Goal: Information Seeking & Learning: Learn about a topic

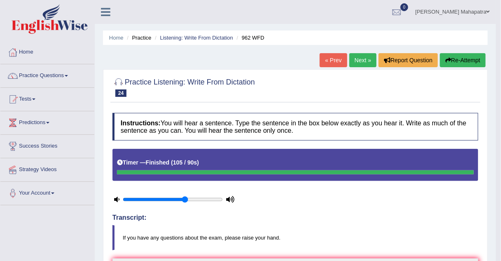
click at [24, 52] on link "Home" at bounding box center [47, 51] width 94 height 21
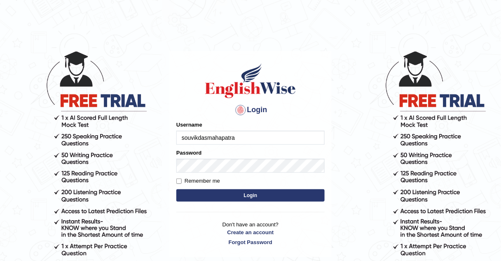
type input "souvikdasmahapatra"
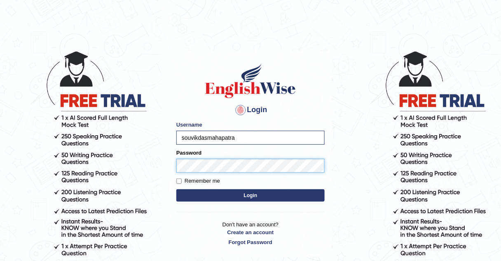
click at [176, 189] on button "Login" at bounding box center [250, 195] width 148 height 12
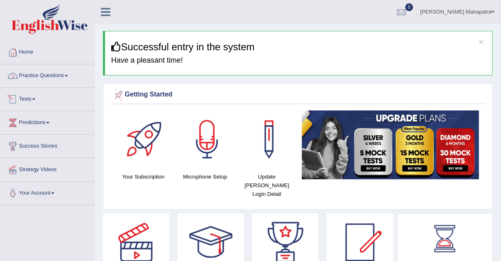
click at [51, 79] on link "Practice Questions" at bounding box center [47, 74] width 94 height 21
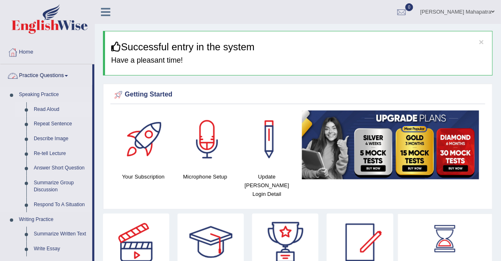
click at [45, 108] on link "Read Aloud" at bounding box center [61, 109] width 62 height 15
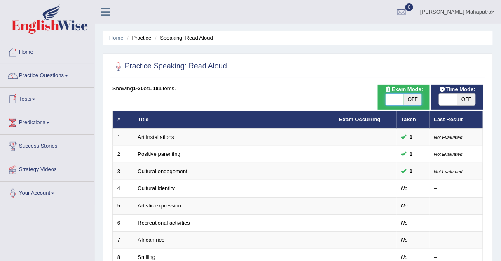
click at [396, 98] on span at bounding box center [395, 100] width 18 height 12
checkbox input "true"
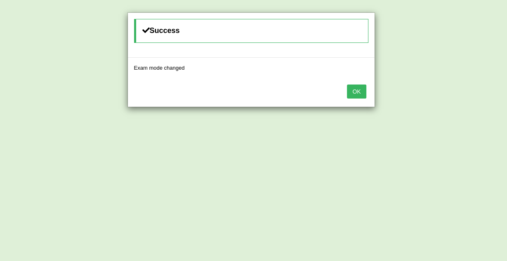
click at [361, 91] on button "OK" at bounding box center [356, 92] width 19 height 14
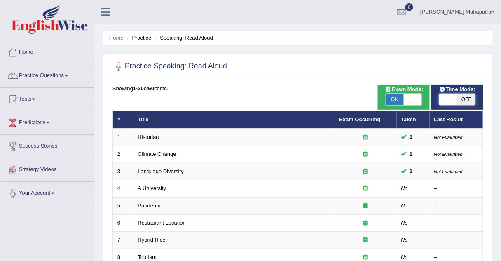
click at [450, 99] on span at bounding box center [449, 100] width 18 height 12
checkbox input "true"
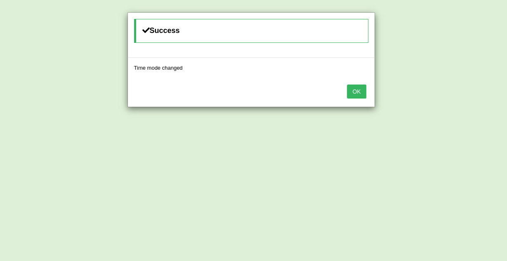
click at [357, 91] on button "OK" at bounding box center [356, 92] width 19 height 14
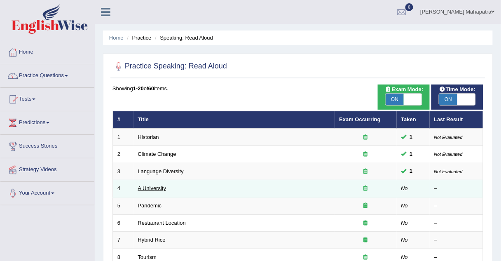
click at [152, 188] on link "A University" at bounding box center [152, 188] width 28 height 6
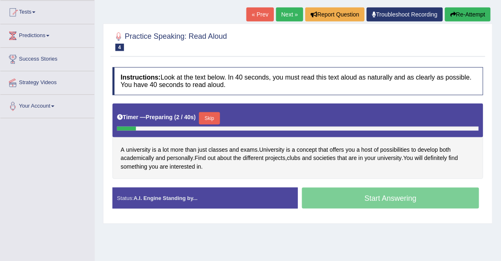
scroll to position [89, 0]
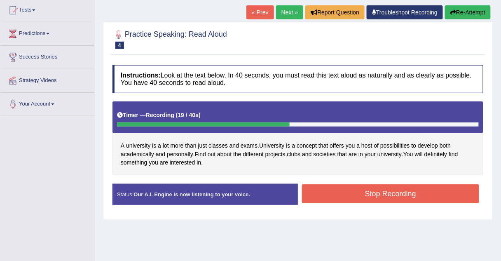
click at [348, 195] on button "Stop Recording" at bounding box center [390, 193] width 177 height 19
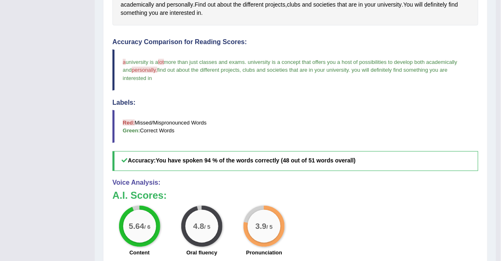
scroll to position [309, 0]
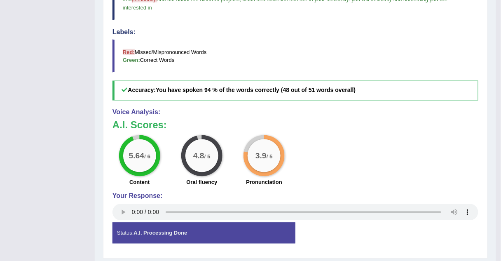
click at [465, 173] on div "5.64 / 6 Content 4.8 / 5 Oral fluency 3.9 / 5 Pronunciation" at bounding box center [295, 161] width 374 height 53
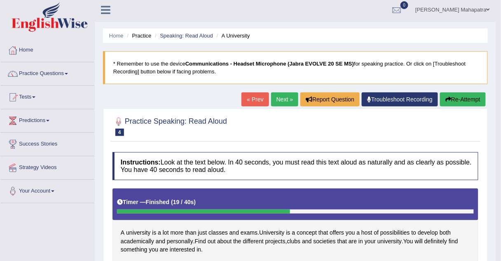
scroll to position [1, 0]
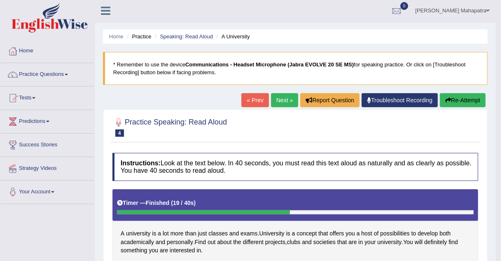
click at [387, 100] on link "Troubleshoot Recording" at bounding box center [400, 100] width 76 height 14
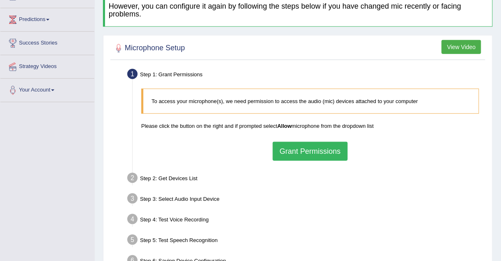
scroll to position [104, 0]
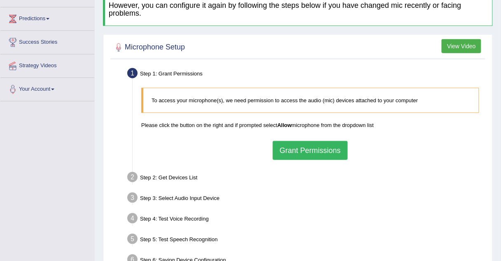
click at [310, 148] on button "Grant Permissions" at bounding box center [310, 150] width 75 height 19
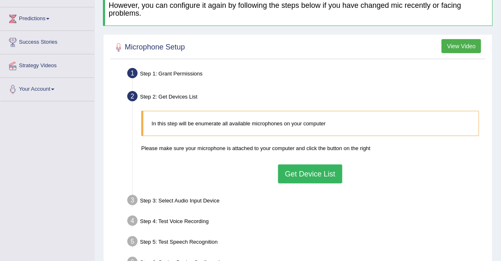
click at [303, 172] on button "Get Device List" at bounding box center [310, 174] width 64 height 19
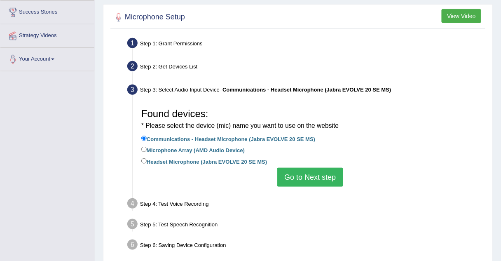
scroll to position [134, 0]
click at [162, 161] on label "Headset Microphone (Jabra EVOLVE 20 SE MS)" at bounding box center [204, 161] width 126 height 9
click at [147, 161] on input "Headset Microphone (Jabra EVOLVE 20 SE MS)" at bounding box center [143, 160] width 5 height 5
radio input "true"
click at [310, 172] on button "Go to Next step" at bounding box center [310, 177] width 66 height 19
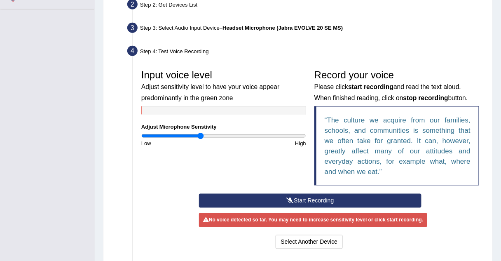
scroll to position [196, 0]
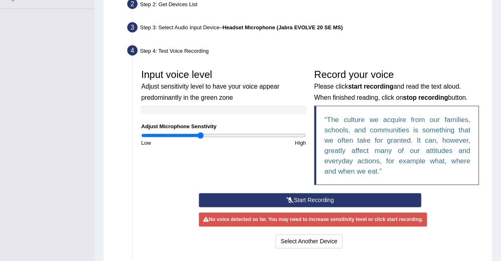
click at [304, 198] on button "Start Recording" at bounding box center [310, 200] width 223 height 14
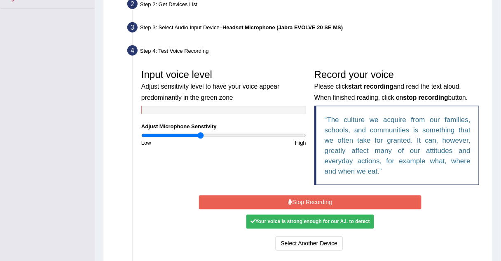
scroll to position [226, 0]
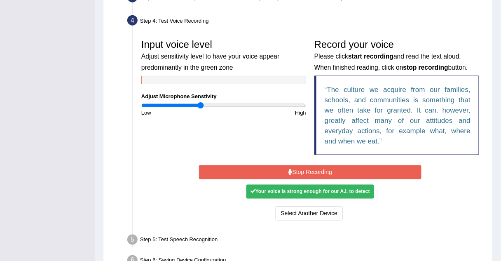
click at [298, 169] on button "Stop Recording" at bounding box center [310, 172] width 223 height 14
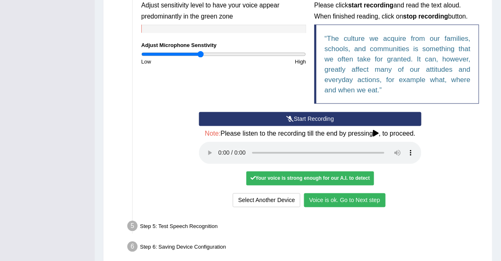
scroll to position [281, 0]
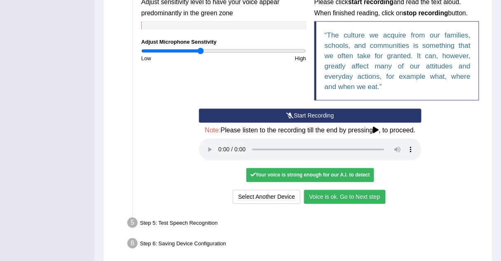
click at [320, 194] on button "Voice is ok. Go to Next step" at bounding box center [345, 197] width 82 height 14
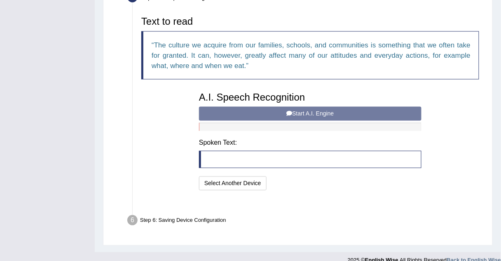
scroll to position [271, 0]
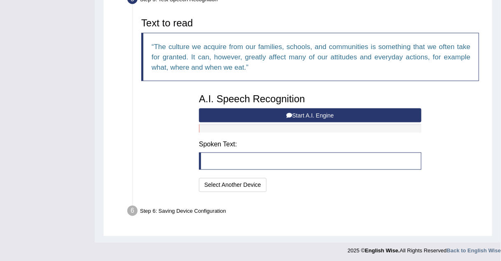
click at [313, 113] on button "Start A.I. Engine" at bounding box center [310, 115] width 223 height 14
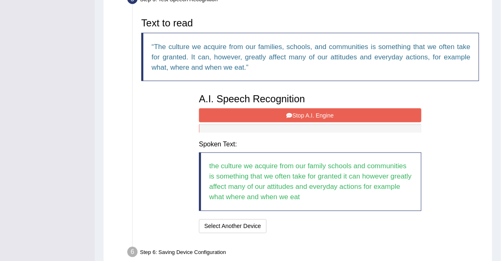
click at [313, 113] on button "Stop A.I. Engine" at bounding box center [310, 115] width 223 height 14
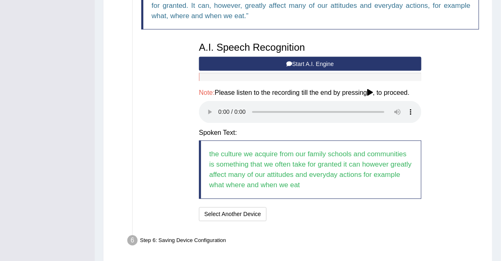
scroll to position [322, 0]
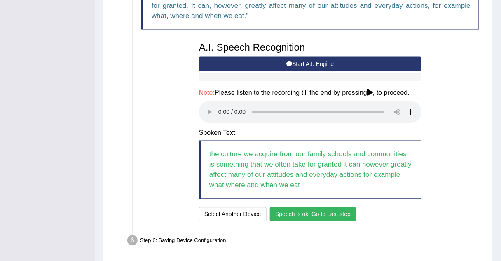
click at [290, 212] on button "Speech is ok. Go to Last step" at bounding box center [313, 214] width 86 height 14
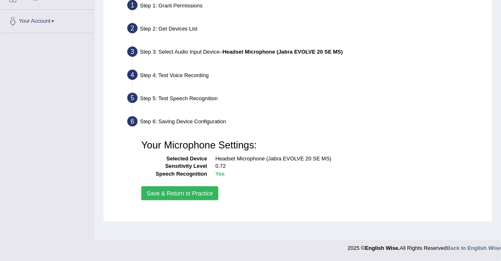
scroll to position [172, 0]
click at [187, 194] on button "Save & Return to Practice" at bounding box center [179, 193] width 77 height 14
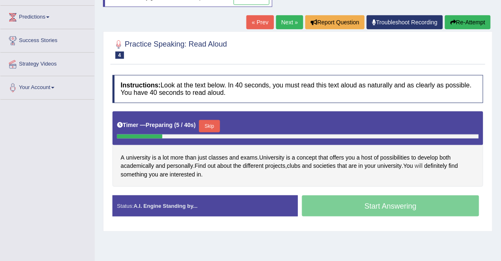
scroll to position [91, 0]
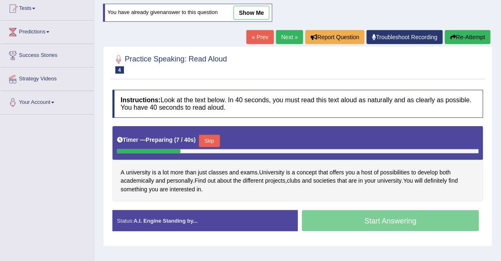
click at [289, 39] on link "Next »" at bounding box center [289, 37] width 27 height 14
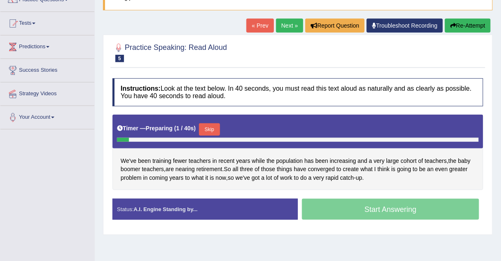
scroll to position [99, 0]
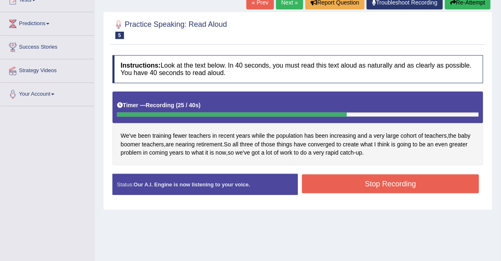
click at [372, 183] on button "Stop Recording" at bounding box center [390, 183] width 177 height 19
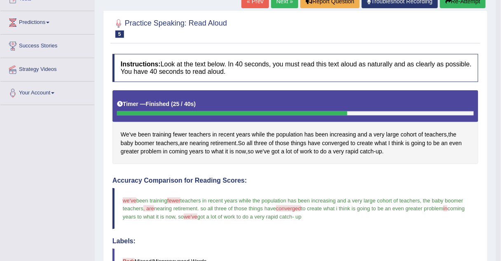
scroll to position [45, 0]
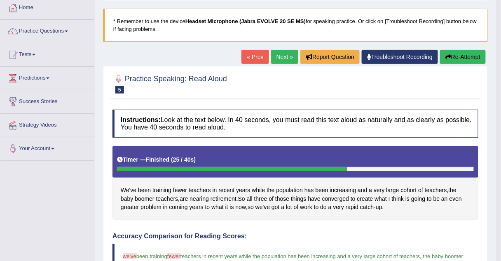
click at [451, 52] on button "Re-Attempt" at bounding box center [463, 57] width 46 height 14
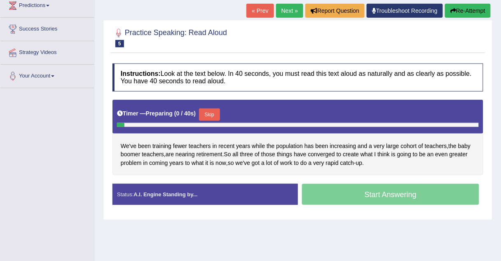
scroll to position [130, 0]
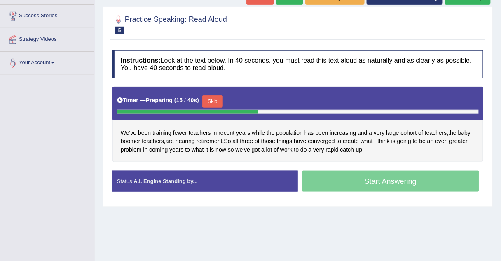
click at [215, 99] on button "Skip" at bounding box center [212, 101] width 21 height 12
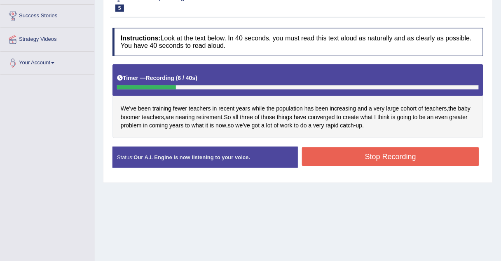
click at [383, 140] on div "Instructions: Look at the text below. In 40 seconds, you must read this text al…" at bounding box center [298, 101] width 375 height 154
click at [371, 153] on button "Stop Recording" at bounding box center [390, 156] width 177 height 19
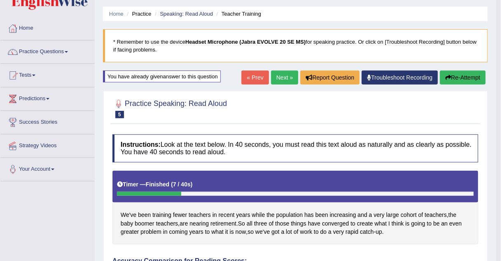
scroll to position [0, 0]
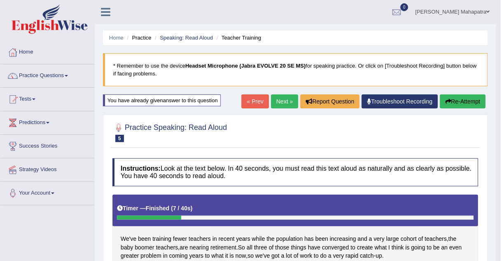
click at [287, 102] on link "Next »" at bounding box center [284, 101] width 27 height 14
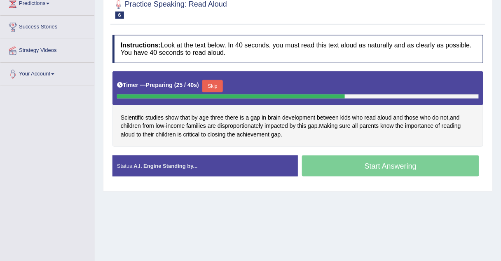
click at [212, 83] on button "Skip" at bounding box center [212, 86] width 21 height 12
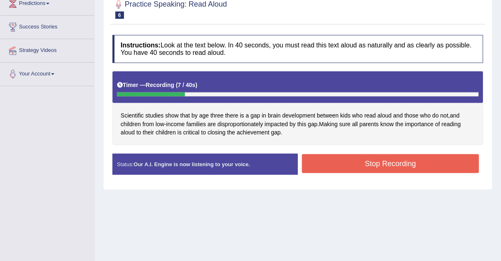
click at [360, 158] on button "Stop Recording" at bounding box center [390, 163] width 177 height 19
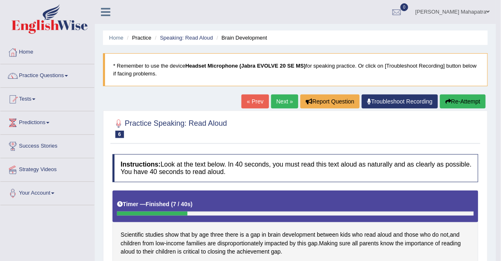
click at [280, 97] on link "Next »" at bounding box center [284, 101] width 27 height 14
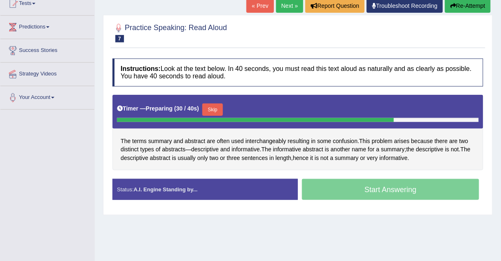
click at [217, 108] on button "Skip" at bounding box center [212, 109] width 21 height 12
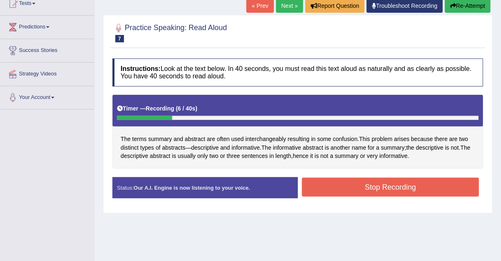
click at [376, 185] on button "Stop Recording" at bounding box center [390, 187] width 177 height 19
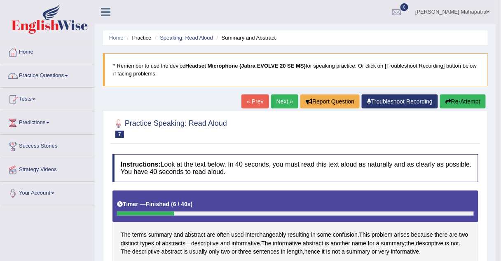
click at [59, 73] on link "Practice Questions" at bounding box center [47, 74] width 94 height 21
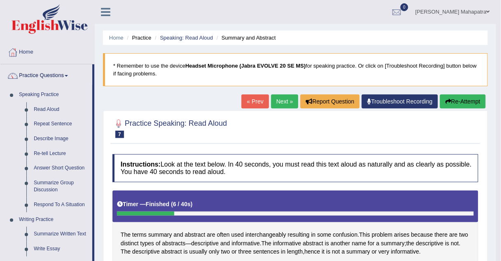
click at [308, 137] on div at bounding box center [296, 127] width 366 height 25
click at [56, 125] on link "Repeat Sentence" at bounding box center [61, 124] width 62 height 15
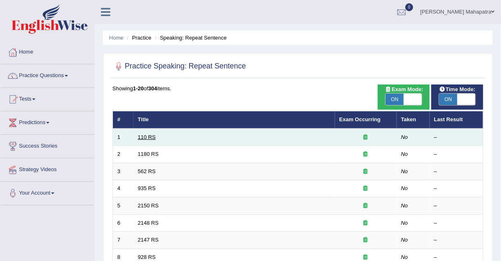
click at [149, 135] on link "110 RS" at bounding box center [147, 137] width 18 height 6
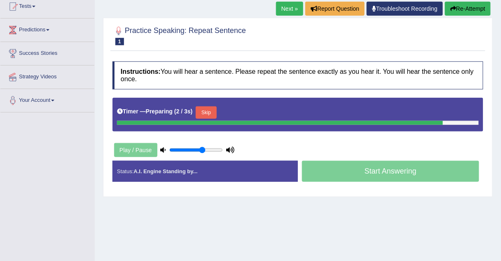
scroll to position [92, 0]
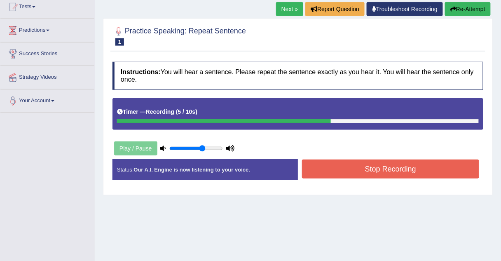
click at [361, 169] on button "Stop Recording" at bounding box center [390, 169] width 177 height 19
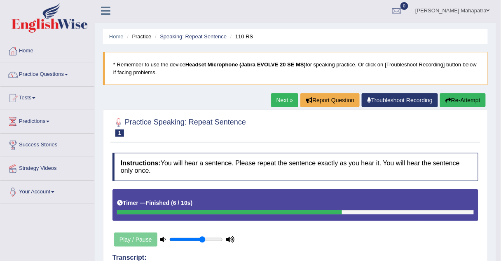
scroll to position [1, 0]
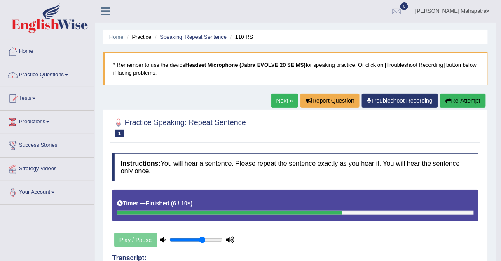
click at [276, 97] on link "Next »" at bounding box center [284, 101] width 27 height 14
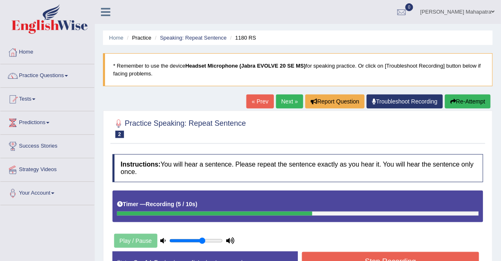
click at [371, 255] on button "Stop Recording" at bounding box center [390, 261] width 177 height 19
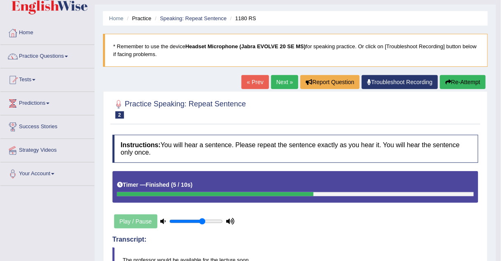
scroll to position [19, 0]
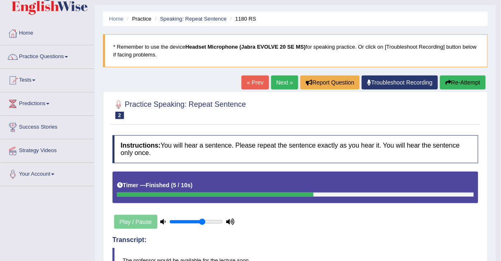
click at [281, 77] on link "Next »" at bounding box center [284, 82] width 27 height 14
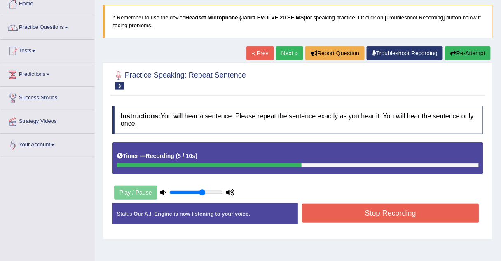
scroll to position [49, 0]
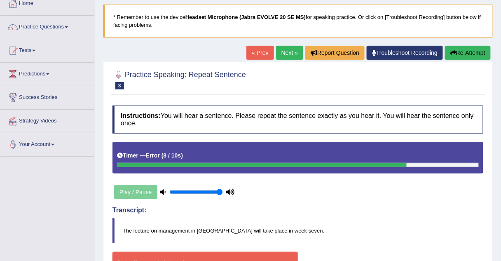
drag, startPoint x: 201, startPoint y: 191, endPoint x: 240, endPoint y: 193, distance: 38.8
click at [223, 193] on input "range" at bounding box center [196, 192] width 54 height 7
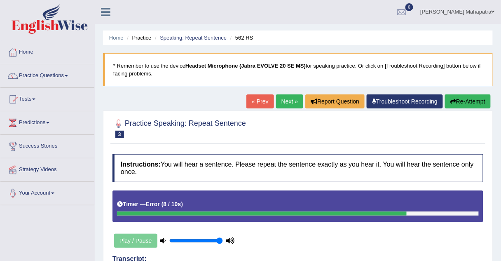
scroll to position [0, 0]
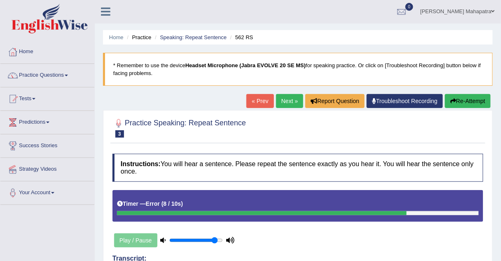
drag, startPoint x: 221, startPoint y: 239, endPoint x: 214, endPoint y: 238, distance: 6.2
type input "0.9"
click at [214, 238] on input "range" at bounding box center [196, 240] width 54 height 7
click at [195, 35] on link "Speaking: Repeat Sentence" at bounding box center [193, 37] width 67 height 6
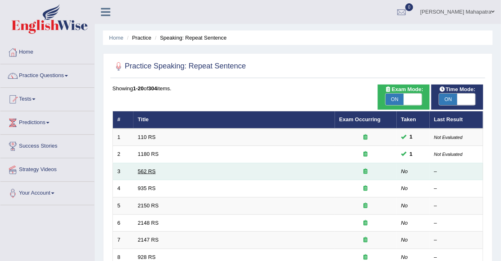
click at [145, 169] on link "562 RS" at bounding box center [147, 171] width 18 height 6
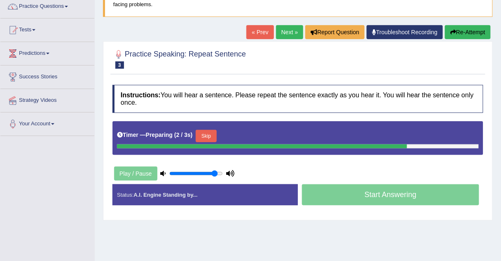
scroll to position [85, 0]
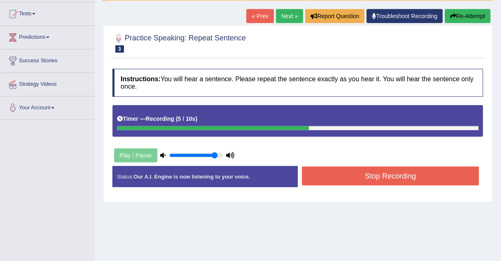
click at [380, 173] on button "Stop Recording" at bounding box center [390, 176] width 177 height 19
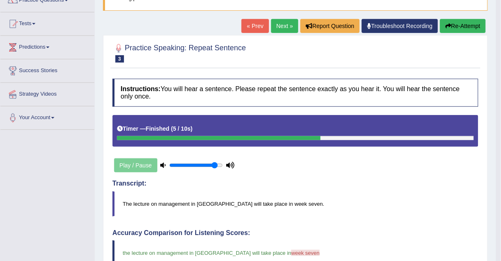
scroll to position [76, 0]
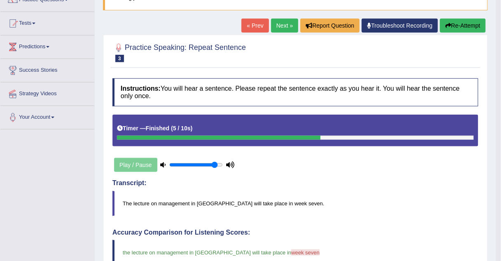
click at [279, 24] on link "Next »" at bounding box center [284, 26] width 27 height 14
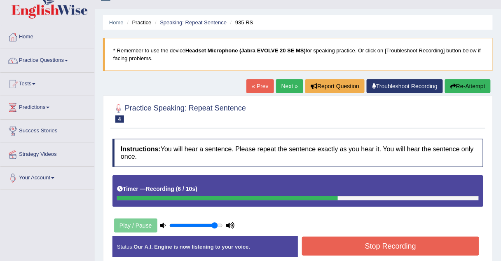
scroll to position [52, 0]
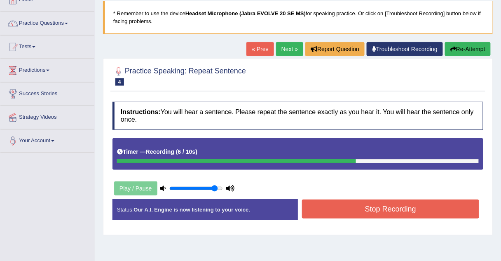
click at [390, 206] on button "Stop Recording" at bounding box center [390, 209] width 177 height 19
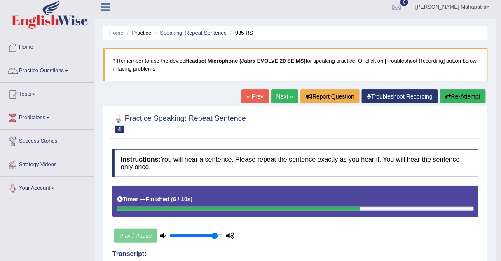
scroll to position [5, 0]
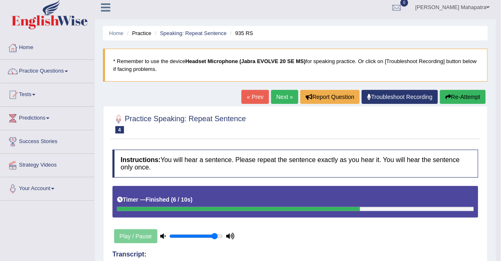
click at [282, 99] on link "Next »" at bounding box center [284, 97] width 27 height 14
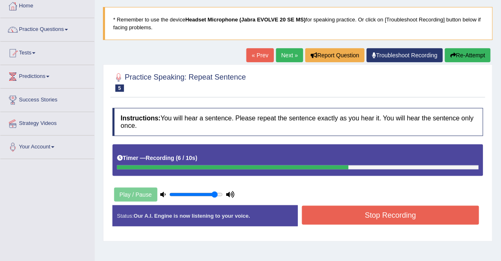
scroll to position [46, 0]
click at [355, 208] on button "Stop Recording" at bounding box center [390, 215] width 177 height 19
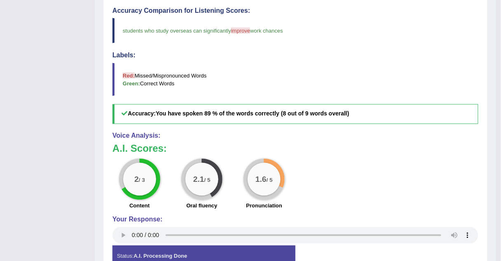
scroll to position [298, 0]
click at [256, 180] on big "1.6" at bounding box center [261, 178] width 11 height 9
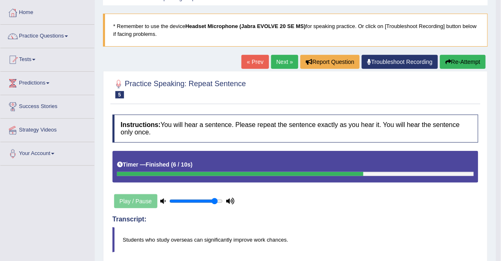
scroll to position [0, 0]
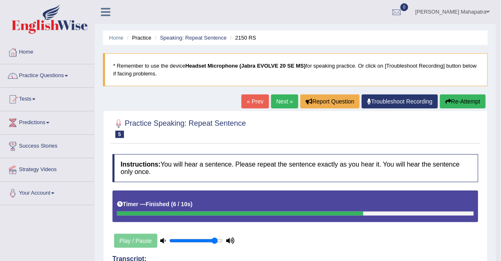
click at [404, 62] on blockquote "* Remember to use the device Headset Microphone (Jabra EVOLVE 20 SE MS) for spe…" at bounding box center [295, 69] width 385 height 33
click at [231, 65] on b "Headset Microphone (Jabra EVOLVE 20 SE MS)" at bounding box center [246, 66] width 120 height 6
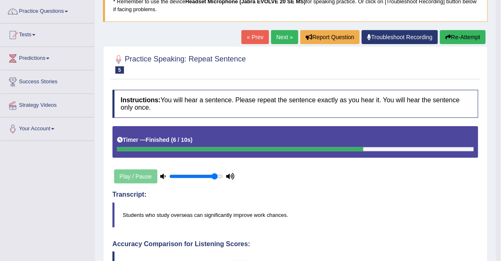
scroll to position [63, 0]
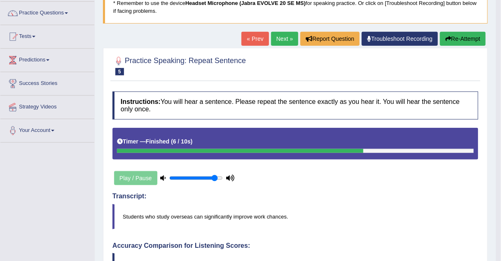
click at [389, 42] on link "Troubleshoot Recording" at bounding box center [400, 39] width 76 height 14
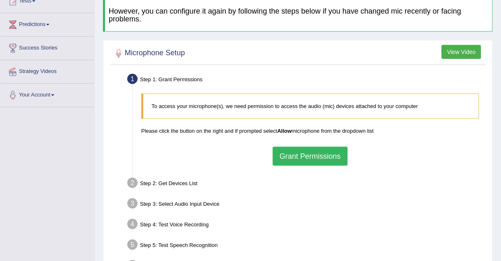
scroll to position [99, 0]
click at [306, 159] on button "Grant Permissions" at bounding box center [310, 155] width 75 height 19
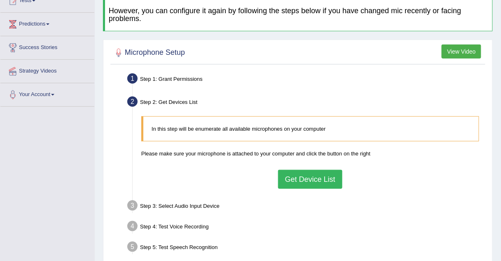
click at [306, 175] on button "Get Device List" at bounding box center [310, 179] width 64 height 19
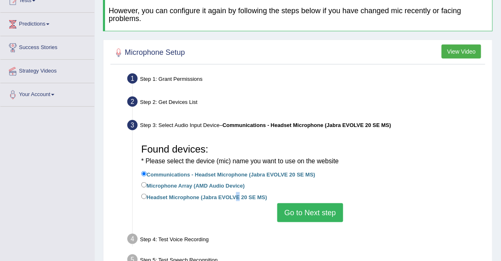
click at [234, 195] on label "Headset Microphone (Jabra EVOLVE 20 SE MS)" at bounding box center [204, 196] width 126 height 9
click at [169, 194] on label "Headset Microphone (Jabra EVOLVE 20 SE MS)" at bounding box center [204, 196] width 126 height 9
click at [143, 196] on input "Headset Microphone (Jabra EVOLVE 20 SE MS)" at bounding box center [143, 196] width 5 height 5
radio input "true"
click at [320, 214] on button "Go to Next step" at bounding box center [310, 212] width 66 height 19
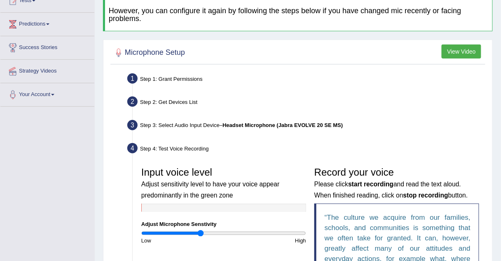
scroll to position [200, 0]
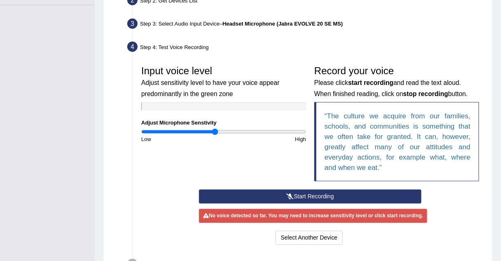
drag, startPoint x: 200, startPoint y: 129, endPoint x: 215, endPoint y: 132, distance: 15.1
click at [214, 132] on input "range" at bounding box center [223, 132] width 165 height 7
click at [290, 194] on icon at bounding box center [290, 197] width 7 height 6
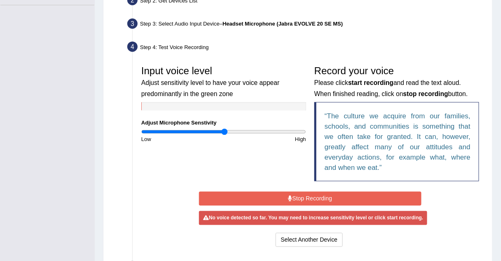
drag, startPoint x: 216, startPoint y: 132, endPoint x: 224, endPoint y: 131, distance: 8.3
click at [224, 131] on input "range" at bounding box center [223, 132] width 165 height 7
drag, startPoint x: 224, startPoint y: 131, endPoint x: 219, endPoint y: 131, distance: 5.8
click at [219, 131] on input "range" at bounding box center [223, 132] width 165 height 7
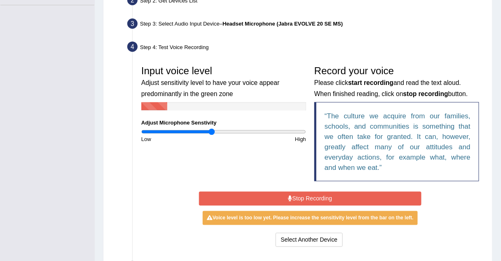
drag, startPoint x: 219, startPoint y: 131, endPoint x: 212, endPoint y: 130, distance: 7.0
click at [212, 130] on input "range" at bounding box center [223, 132] width 165 height 7
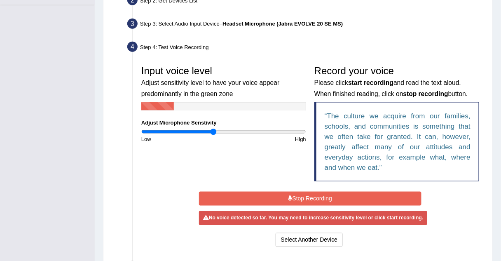
click at [213, 130] on input "range" at bounding box center [223, 132] width 165 height 7
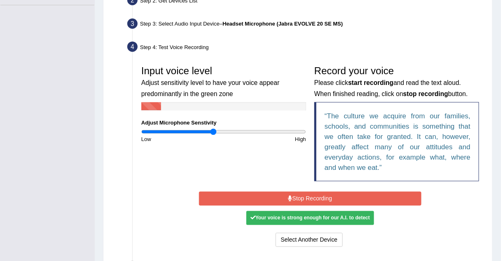
drag, startPoint x: 308, startPoint y: 196, endPoint x: 305, endPoint y: 193, distance: 4.7
click at [308, 195] on button "Stop Recording" at bounding box center [310, 199] width 223 height 14
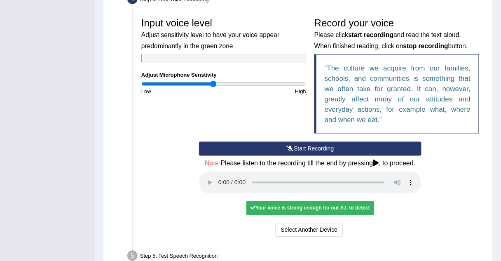
scroll to position [249, 0]
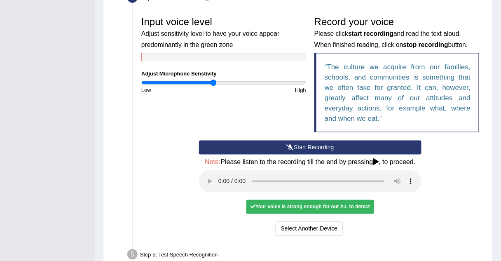
click at [295, 147] on button "Start Recording" at bounding box center [310, 148] width 223 height 14
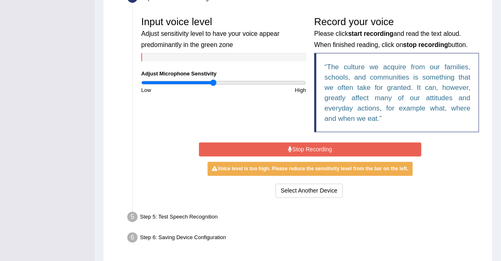
click at [283, 148] on button "Stop Recording" at bounding box center [310, 150] width 223 height 14
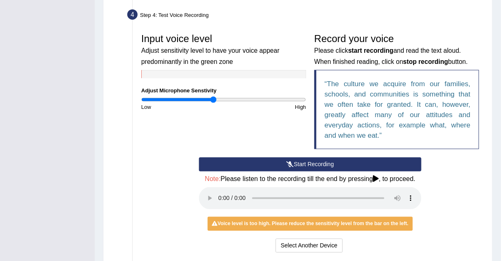
scroll to position [231, 0]
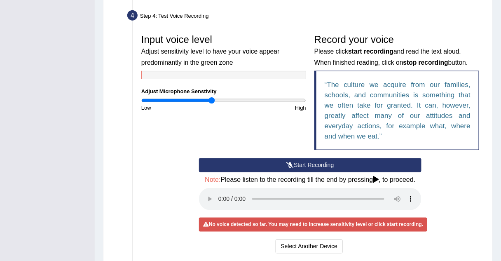
click at [211, 97] on input "range" at bounding box center [223, 100] width 165 height 7
type input "0.82"
click at [209, 97] on input "range" at bounding box center [223, 100] width 165 height 7
click at [297, 163] on button "Start Recording" at bounding box center [310, 165] width 223 height 14
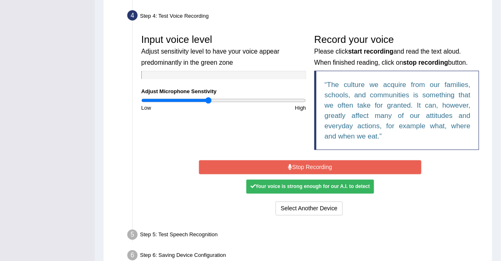
click at [252, 165] on button "Stop Recording" at bounding box center [310, 167] width 223 height 14
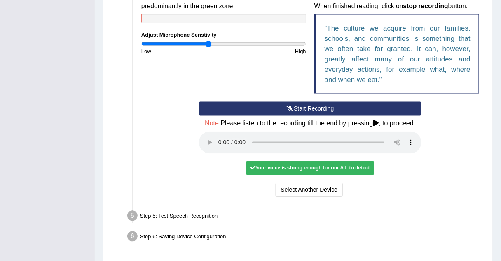
scroll to position [303, 0]
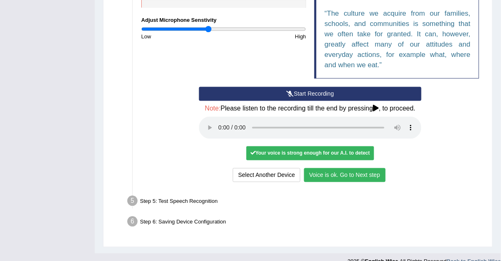
click at [348, 172] on button "Voice is ok. Go to Next step" at bounding box center [345, 175] width 82 height 14
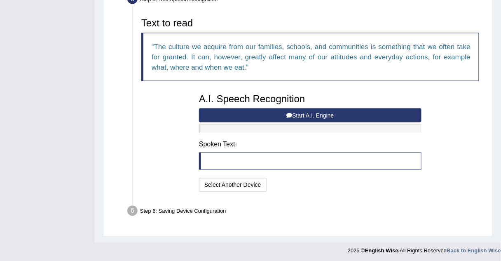
scroll to position [271, 0]
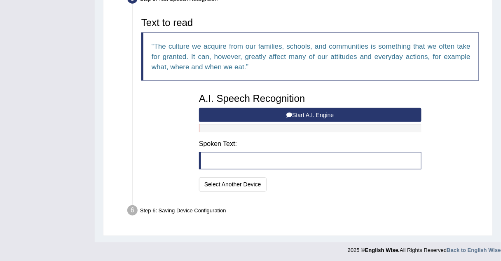
click at [301, 113] on button "Start A.I. Engine" at bounding box center [310, 115] width 223 height 14
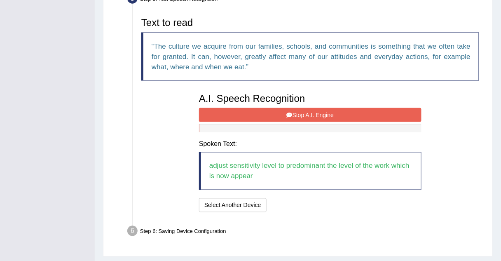
click at [301, 115] on button "Stop A.I. Engine" at bounding box center [310, 115] width 223 height 14
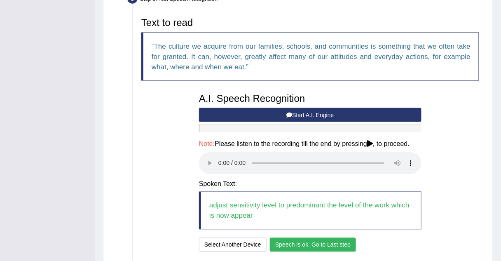
click at [308, 244] on button "Speech is ok. Go to Last step" at bounding box center [313, 245] width 86 height 14
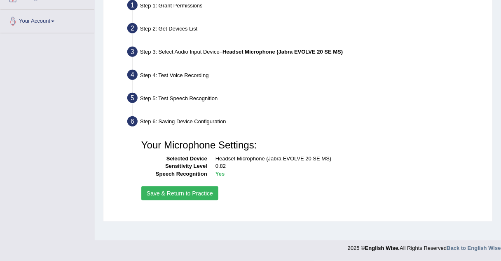
scroll to position [172, 0]
click at [178, 193] on button "Save & Return to Practice" at bounding box center [179, 193] width 77 height 14
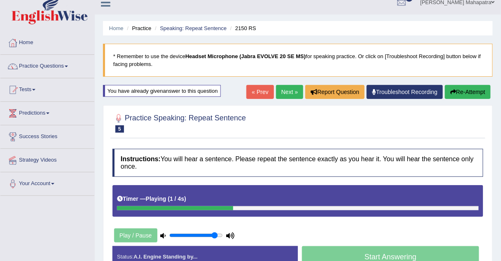
scroll to position [9, 0]
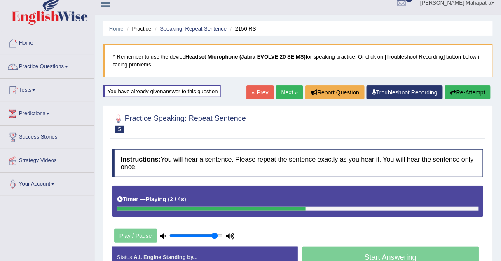
click at [286, 90] on link "Next »" at bounding box center [289, 92] width 27 height 14
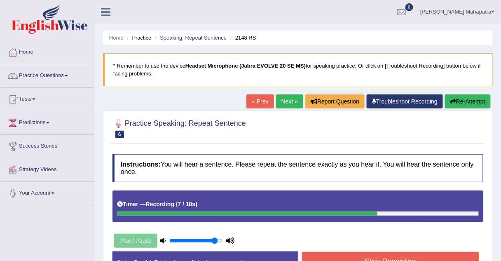
click at [399, 256] on button "Stop Recording" at bounding box center [390, 261] width 177 height 19
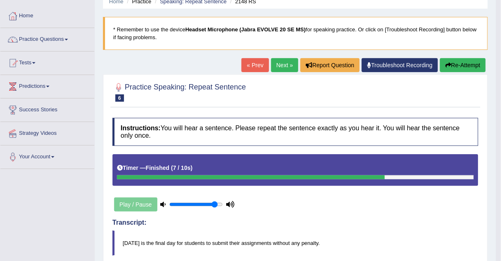
scroll to position [36, 0]
click at [280, 65] on link "Next »" at bounding box center [284, 65] width 27 height 14
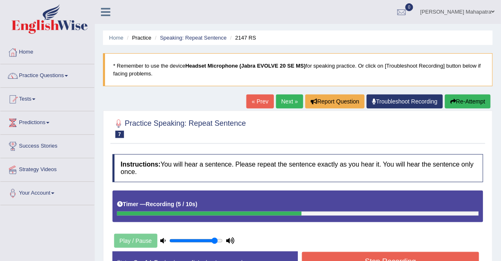
click at [384, 256] on button "Stop Recording" at bounding box center [390, 261] width 177 height 19
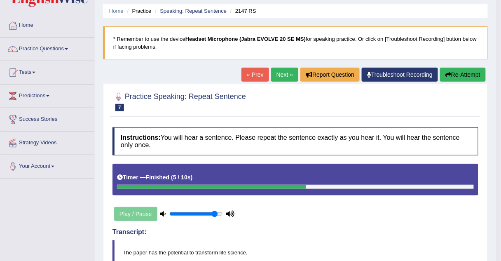
scroll to position [26, 0]
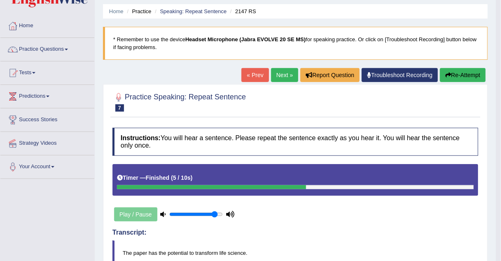
click at [282, 76] on link "Next »" at bounding box center [284, 75] width 27 height 14
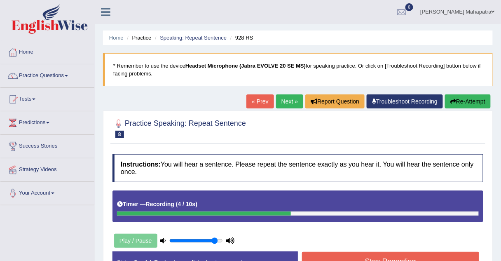
click at [378, 252] on button "Stop Recording" at bounding box center [390, 261] width 177 height 19
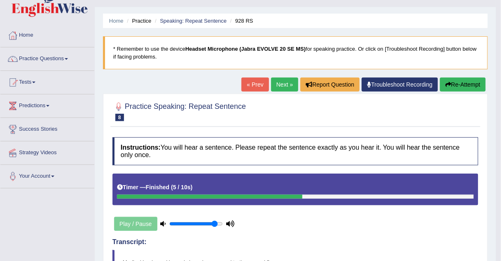
scroll to position [16, 0]
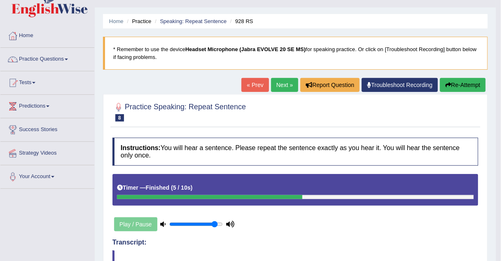
click at [280, 85] on link "Next »" at bounding box center [284, 85] width 27 height 14
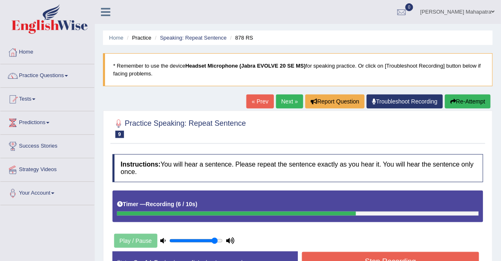
click at [390, 255] on button "Stop Recording" at bounding box center [390, 261] width 177 height 19
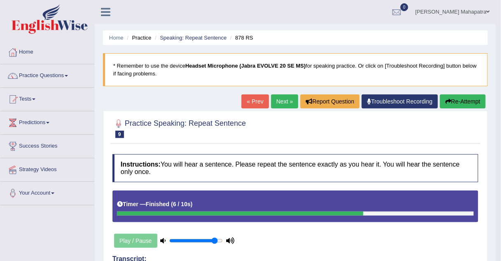
click at [283, 101] on link "Next »" at bounding box center [284, 101] width 27 height 14
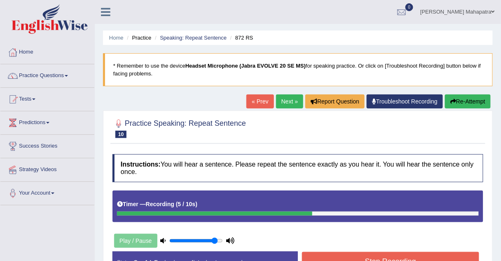
click at [380, 256] on button "Stop Recording" at bounding box center [390, 261] width 177 height 19
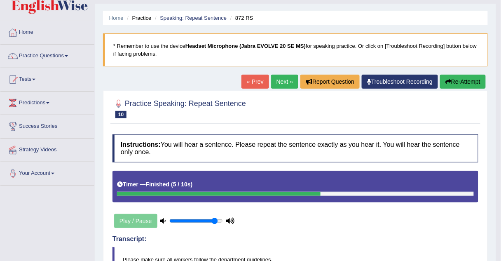
scroll to position [18, 0]
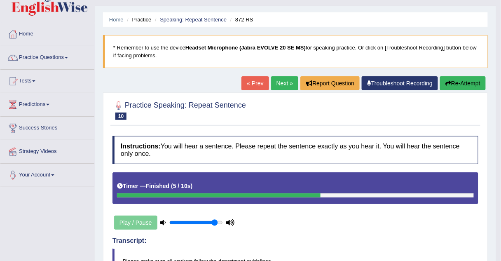
click at [279, 82] on link "Next »" at bounding box center [284, 83] width 27 height 14
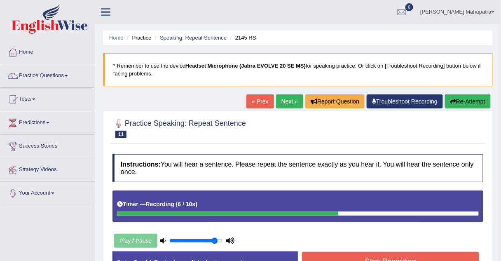
click at [379, 251] on div "Created with Highcharts 7.1.2 Great Too slow Too fast Time Speech pace meter: 0…" at bounding box center [393, 251] width 190 height 0
click at [371, 253] on button "Stop Recording" at bounding box center [390, 261] width 177 height 19
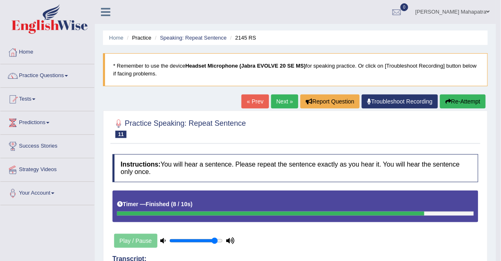
click at [281, 100] on link "Next »" at bounding box center [284, 101] width 27 height 14
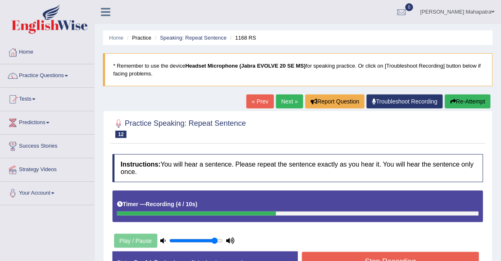
click at [378, 252] on button "Stop Recording" at bounding box center [390, 261] width 177 height 19
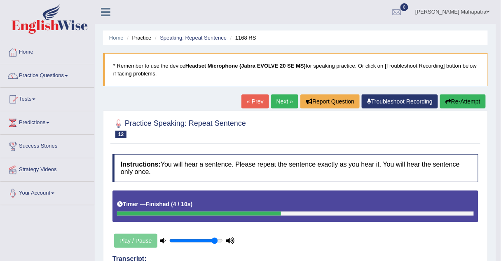
click at [285, 101] on link "Next »" at bounding box center [284, 101] width 27 height 14
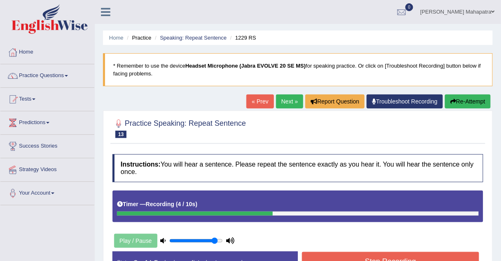
click at [402, 252] on button "Stop Recording" at bounding box center [390, 261] width 177 height 19
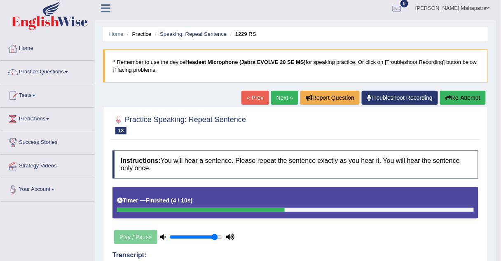
scroll to position [3, 0]
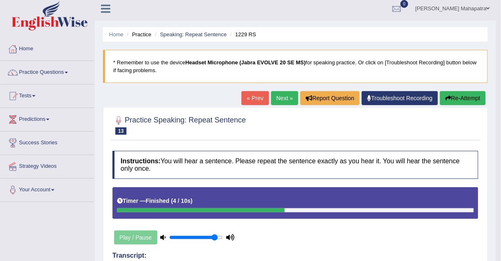
click at [280, 95] on link "Next »" at bounding box center [284, 98] width 27 height 14
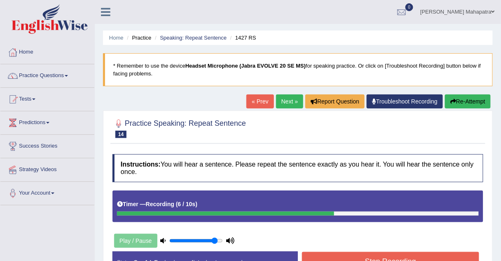
click at [387, 253] on button "Stop Recording" at bounding box center [390, 261] width 177 height 19
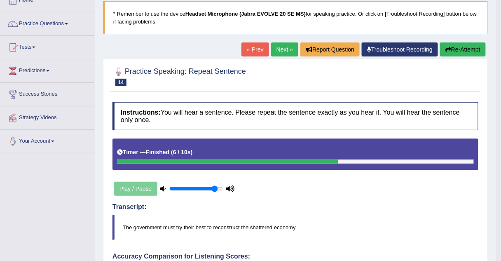
scroll to position [45, 0]
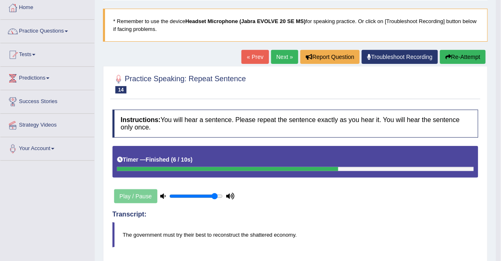
click at [282, 56] on link "Next »" at bounding box center [284, 57] width 27 height 14
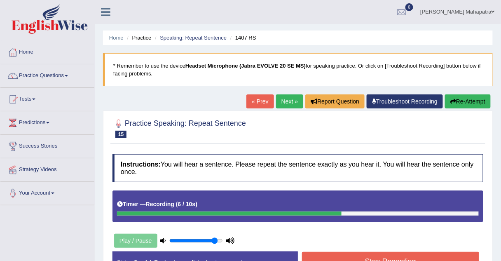
click at [390, 252] on button "Stop Recording" at bounding box center [390, 261] width 177 height 19
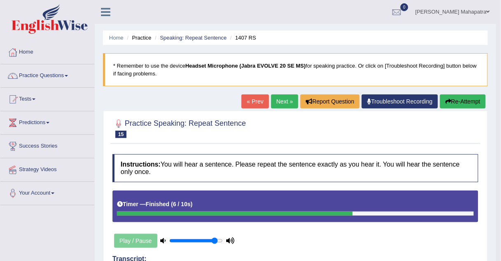
click at [256, 98] on link "« Prev" at bounding box center [255, 101] width 27 height 14
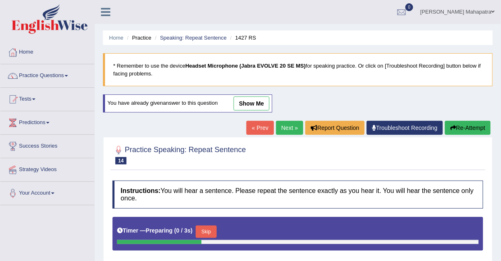
click at [250, 104] on link "show me" at bounding box center [252, 103] width 36 height 14
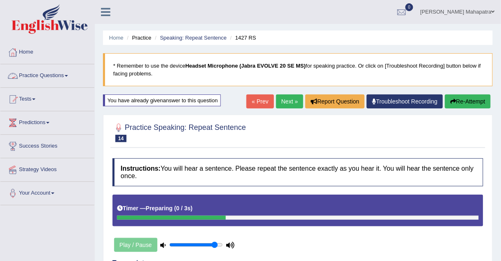
click at [51, 77] on link "Practice Questions" at bounding box center [47, 74] width 94 height 21
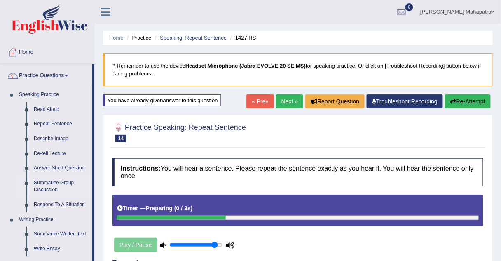
click at [50, 181] on link "Summarize Group Discussion" at bounding box center [61, 187] width 62 height 22
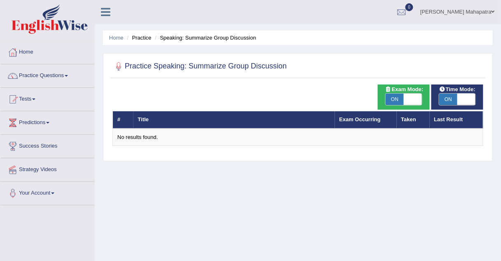
checkbox input "false"
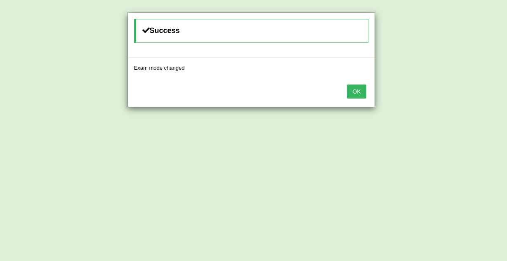
click at [356, 94] on button "OK" at bounding box center [356, 92] width 19 height 14
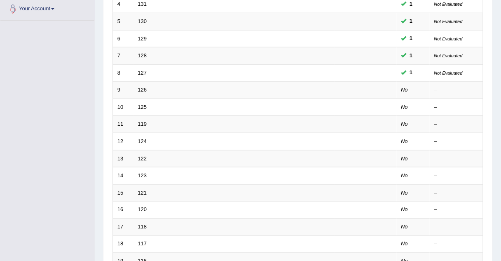
scroll to position [177, 0]
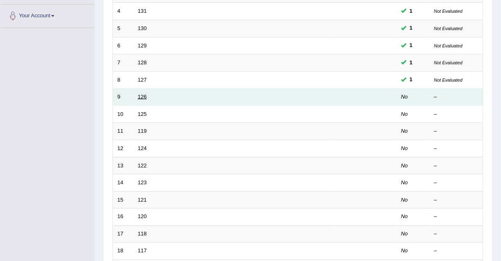
click at [140, 95] on link "126" at bounding box center [142, 97] width 9 height 6
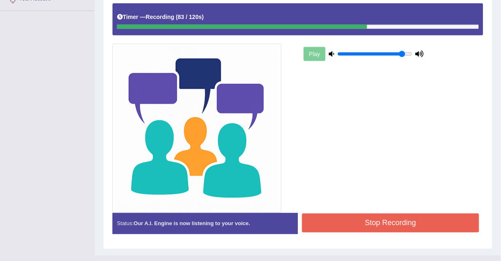
scroll to position [196, 0]
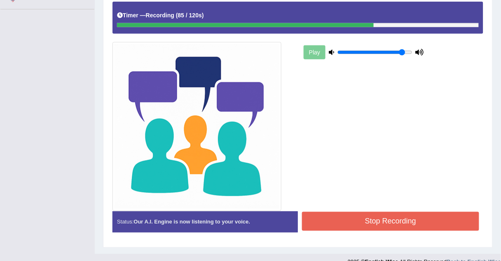
click at [362, 215] on button "Stop Recording" at bounding box center [390, 221] width 177 height 19
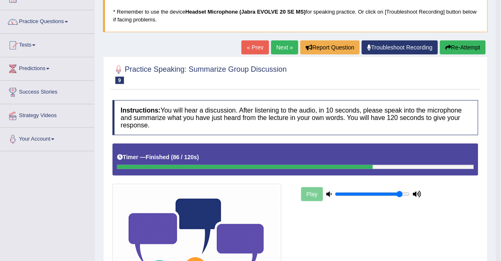
scroll to position [0, 0]
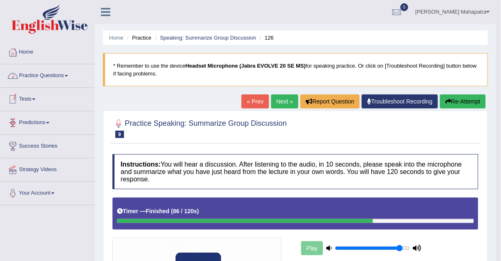
click at [49, 71] on link "Practice Questions" at bounding box center [47, 74] width 94 height 21
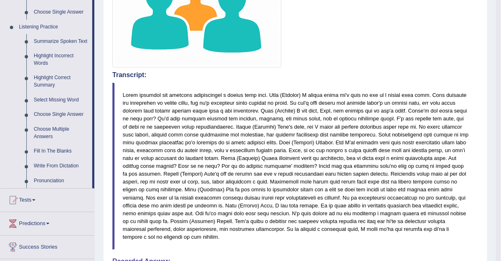
scroll to position [340, 0]
click at [47, 164] on link "Write From Dictation" at bounding box center [61, 166] width 62 height 15
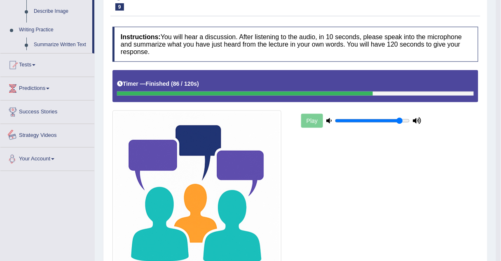
scroll to position [215, 0]
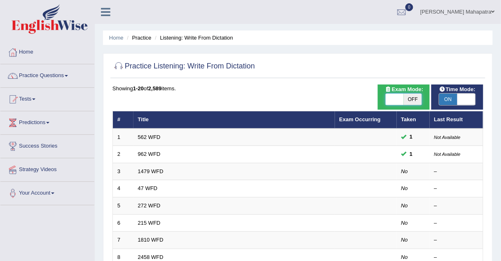
click at [396, 99] on span at bounding box center [395, 100] width 18 height 12
checkbox input "true"
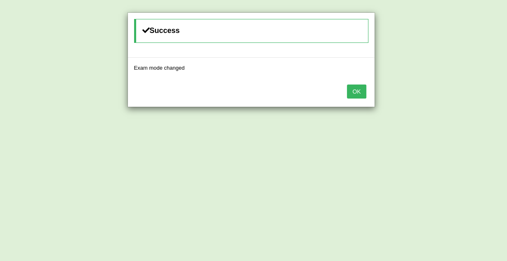
click at [356, 89] on button "OK" at bounding box center [356, 92] width 19 height 14
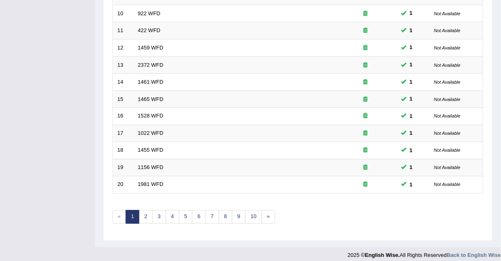
scroll to position [281, 0]
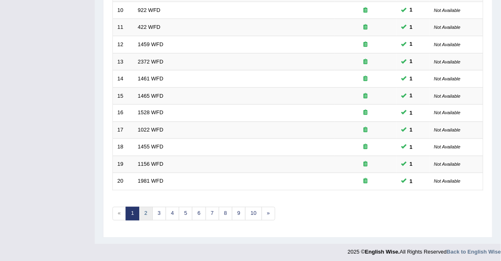
click at [144, 207] on link "2" at bounding box center [146, 214] width 14 height 14
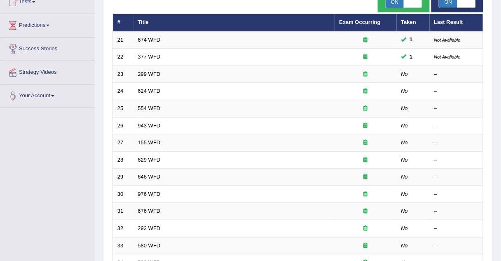
scroll to position [97, 0]
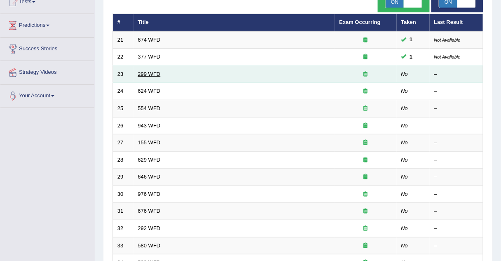
click at [147, 73] on link "299 WFD" at bounding box center [149, 74] width 23 height 6
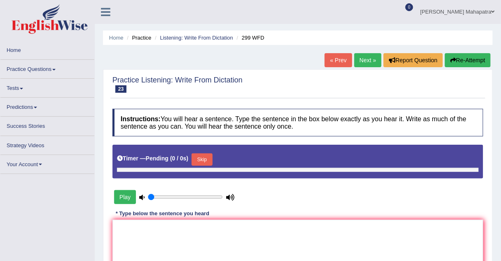
type input "0.9"
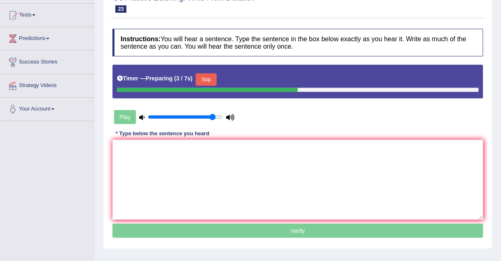
scroll to position [86, 0]
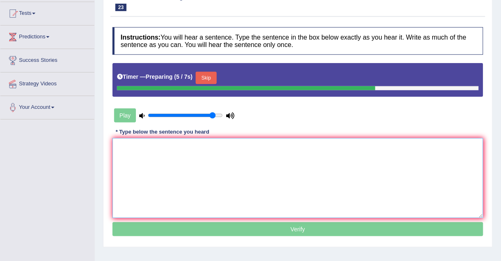
click at [169, 170] on textarea at bounding box center [298, 178] width 371 height 80
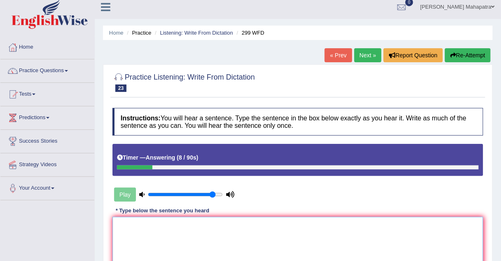
scroll to position [0, 0]
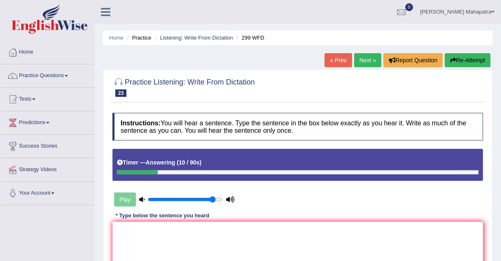
click at [462, 61] on button "Re-Attempt" at bounding box center [468, 60] width 46 height 14
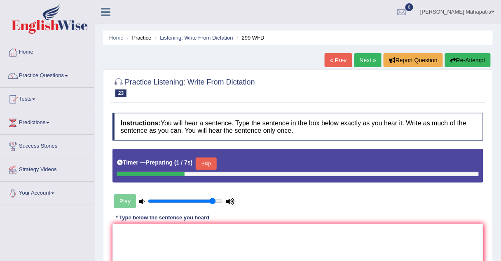
click at [216, 163] on button "Skip" at bounding box center [206, 164] width 21 height 12
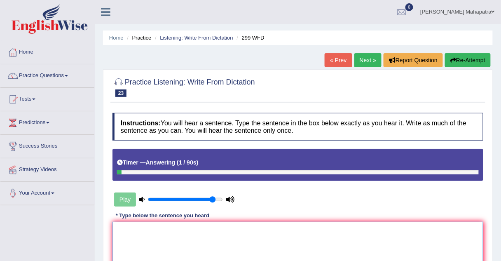
click at [252, 241] on textarea at bounding box center [298, 262] width 371 height 80
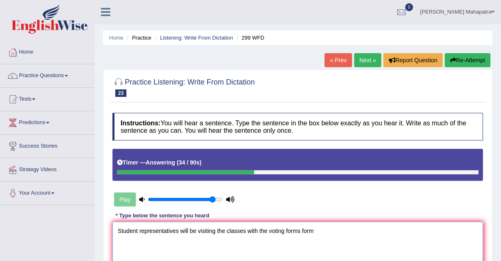
click at [138, 230] on textarea "Student representatives will be visiting the classes with the voting forms form" at bounding box center [298, 262] width 371 height 80
click at [228, 230] on textarea "Student Student's Students representatives will be visiting the classes with th…" at bounding box center [298, 262] width 371 height 80
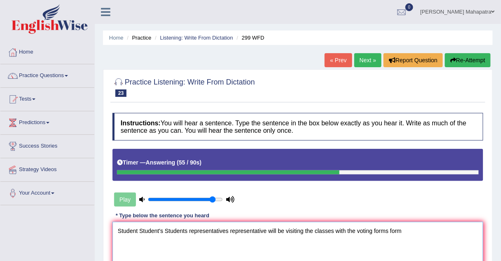
click at [408, 231] on textarea "Student Student's Students representatives representative will be visiting the …" at bounding box center [298, 262] width 371 height 80
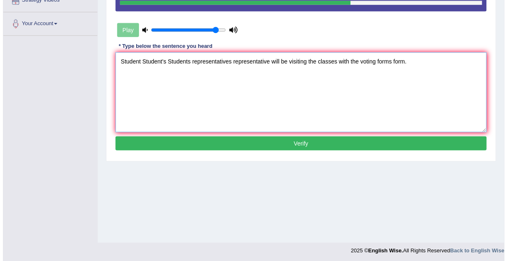
scroll to position [170, 0]
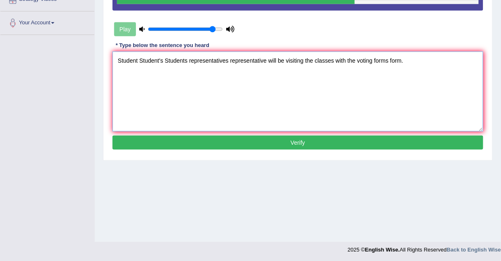
type textarea "Student Student's Students representatives representative will be visiting the …"
click at [303, 146] on button "Verify" at bounding box center [298, 143] width 371 height 14
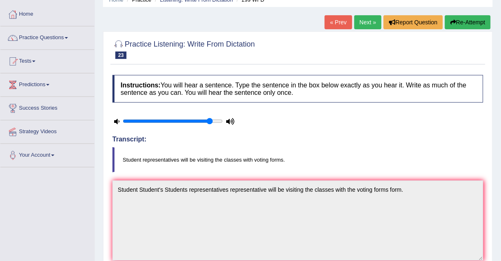
scroll to position [0, 0]
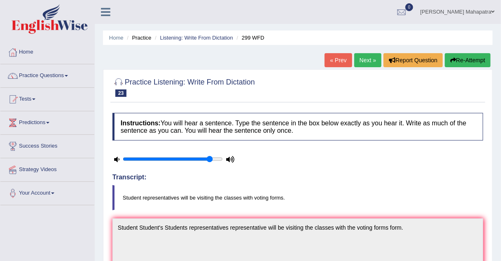
click at [369, 58] on link "Next »" at bounding box center [368, 60] width 27 height 14
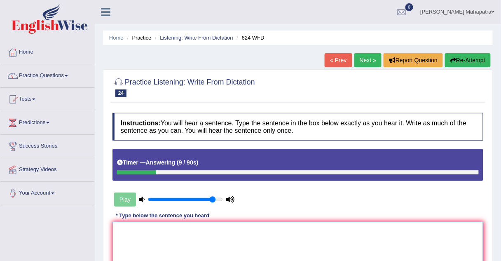
click at [259, 235] on textarea at bounding box center [298, 262] width 371 height 80
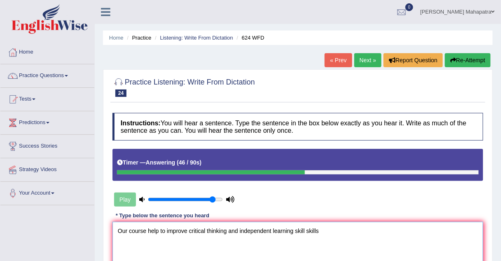
click at [146, 228] on textarea "Our course help to improve critical thinking and independent learning skill ski…" at bounding box center [298, 262] width 371 height 80
click at [364, 232] on textarea "Our course courses helped help to improve critical thinking and independent lea…" at bounding box center [298, 262] width 371 height 80
click at [169, 228] on textarea "Our course courses helped help to improve critical thinking and independent lea…" at bounding box center [298, 262] width 371 height 80
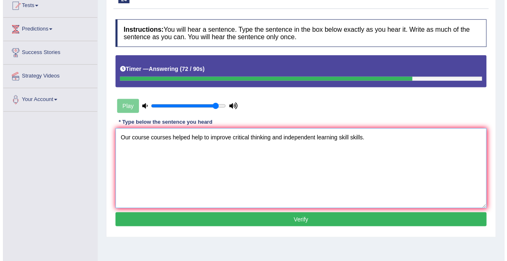
scroll to position [106, 0]
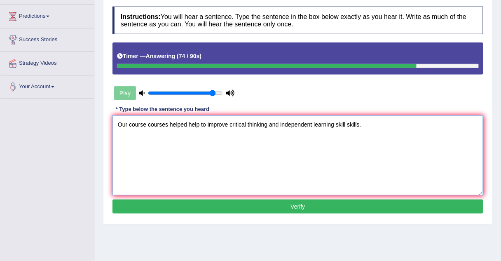
type textarea "Our course courses helped help to improve critical thinking and independent lea…"
click at [279, 202] on button "Verify" at bounding box center [298, 207] width 371 height 14
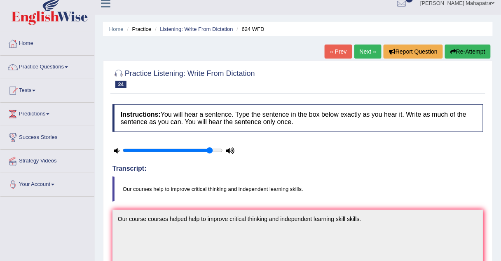
scroll to position [9, 0]
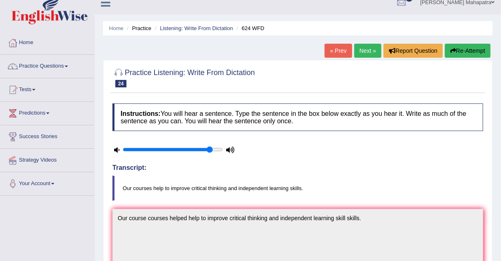
click at [365, 54] on link "Next »" at bounding box center [368, 51] width 27 height 14
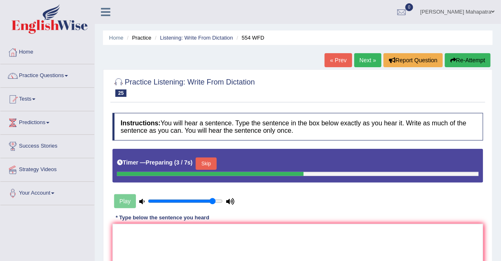
click at [205, 163] on button "Skip" at bounding box center [206, 164] width 21 height 12
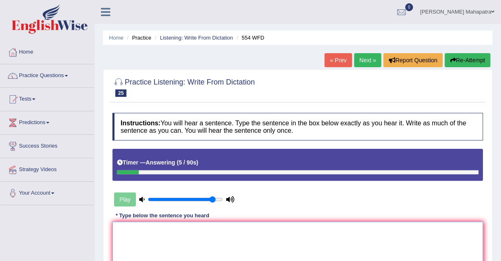
click at [229, 226] on textarea at bounding box center [298, 262] width 371 height 80
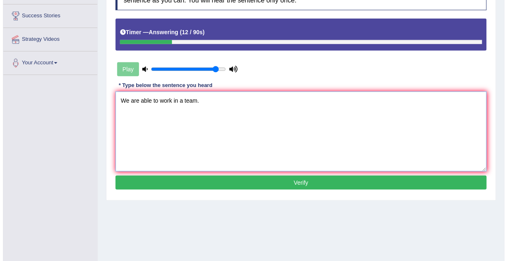
scroll to position [131, 0]
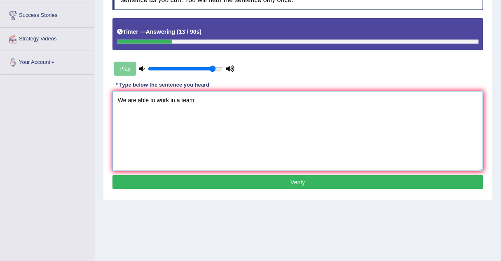
type textarea "We are able to work in a team."
click at [284, 178] on button "Verify" at bounding box center [298, 182] width 371 height 14
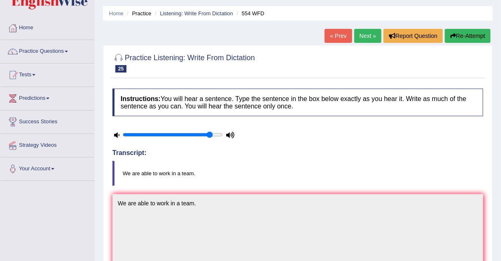
scroll to position [0, 0]
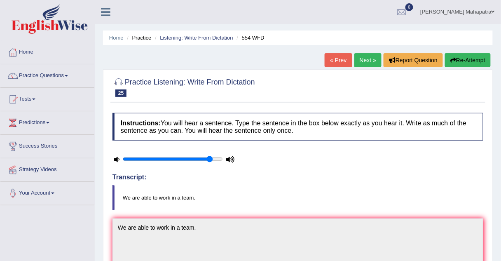
click at [367, 61] on link "Next »" at bounding box center [368, 60] width 27 height 14
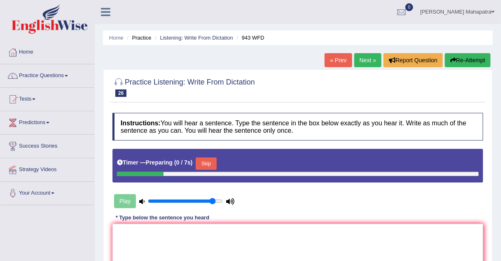
click at [212, 164] on button "Skip" at bounding box center [206, 164] width 21 height 12
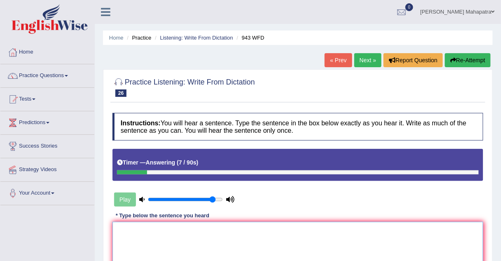
click at [195, 240] on textarea at bounding box center [298, 262] width 371 height 80
type textarea "D"
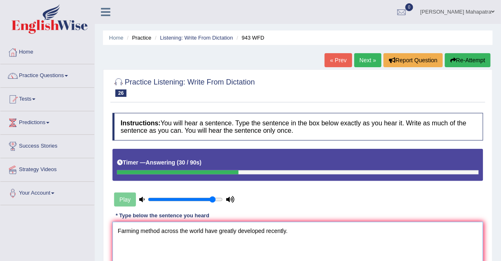
click at [160, 229] on textarea "Farming method across the world have greatly developed recently." at bounding box center [298, 262] width 371 height 80
click at [240, 229] on textarea "Farming method methods across the world have greatly developed recently." at bounding box center [298, 262] width 371 height 80
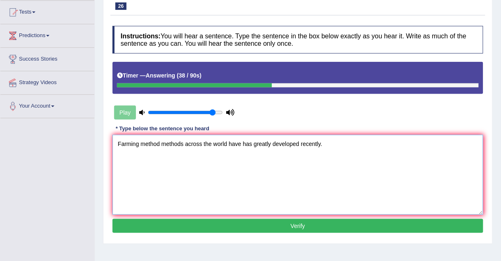
scroll to position [94, 0]
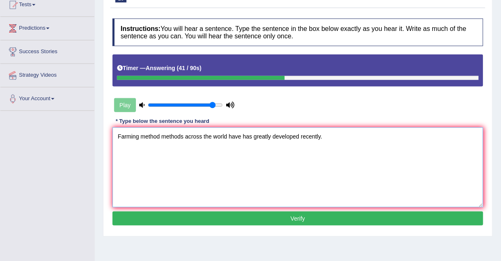
type textarea "Farming method methods across the world have has greatly developed recently."
click at [268, 214] on button "Verify" at bounding box center [298, 219] width 371 height 14
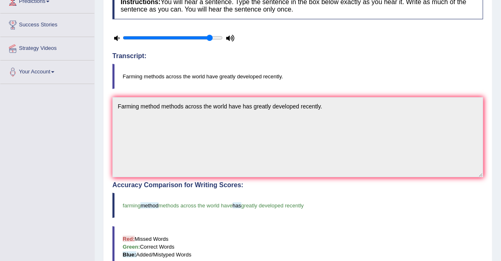
scroll to position [122, 0]
